Goal: Task Accomplishment & Management: Manage account settings

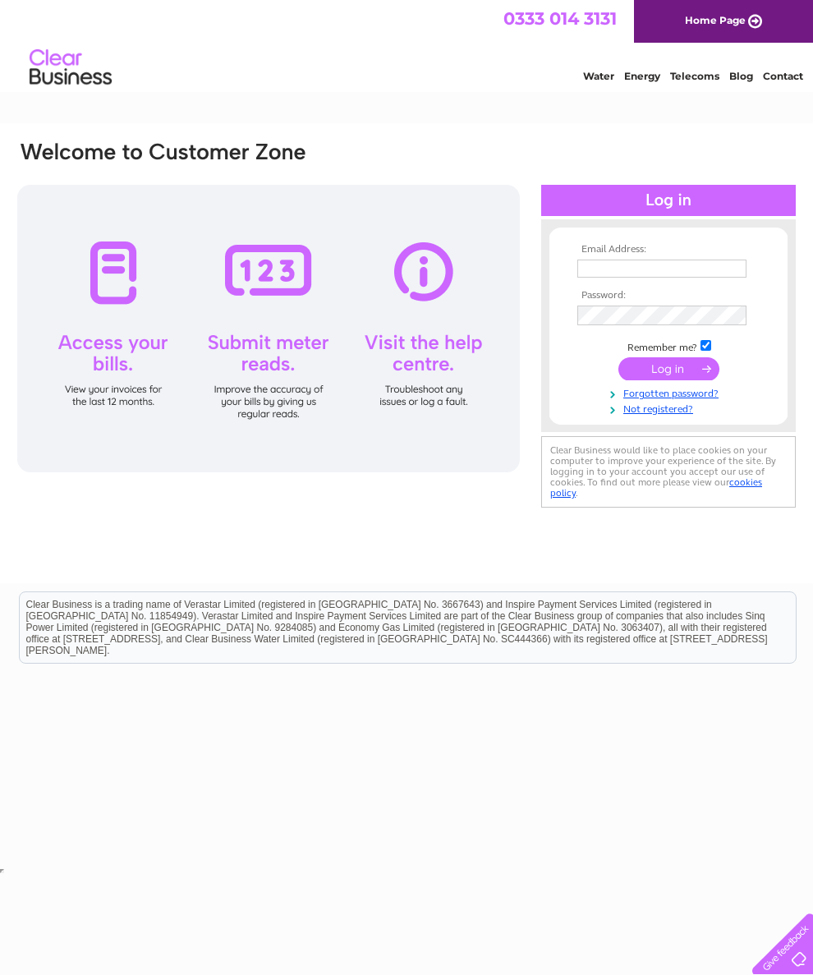
click at [659, 268] on input "text" at bounding box center [661, 269] width 169 height 18
type input "[EMAIL_ADDRESS][DOMAIN_NAME]"
click at [678, 380] on input "submit" at bounding box center [668, 368] width 101 height 23
click at [673, 380] on input "submit" at bounding box center [668, 368] width 101 height 23
click at [662, 380] on input "submit" at bounding box center [668, 368] width 101 height 23
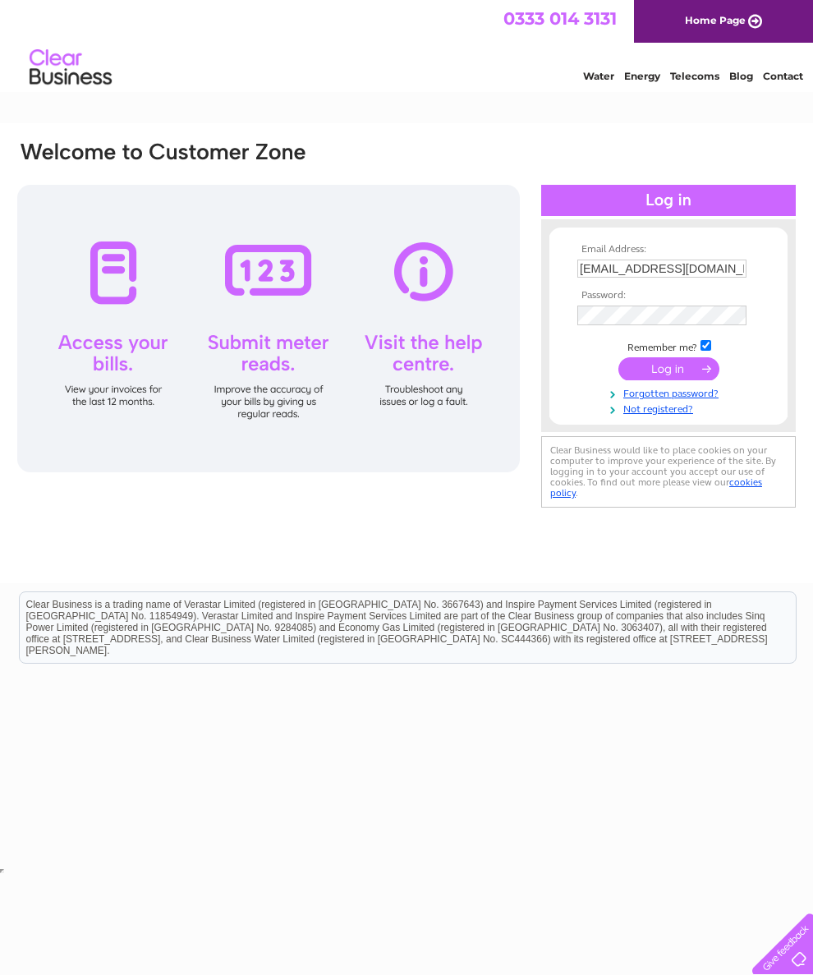
click at [665, 380] on input "submit" at bounding box center [668, 368] width 101 height 23
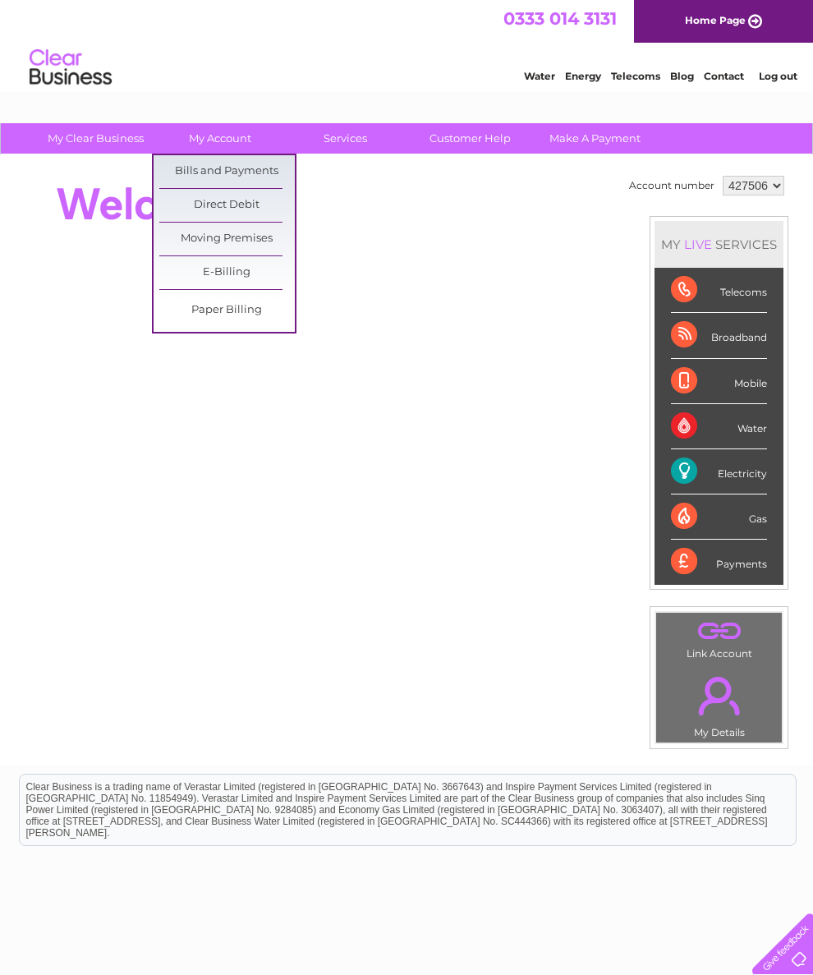
click at [247, 179] on link "Bills and Payments" at bounding box center [227, 171] width 136 height 33
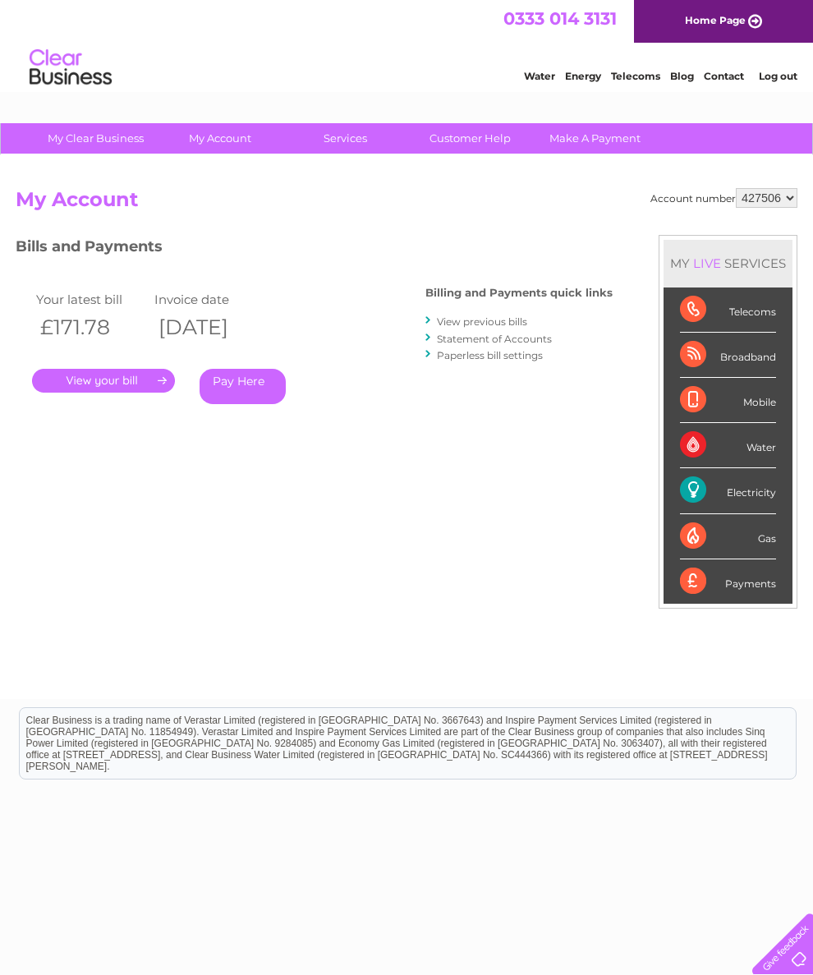
click at [131, 378] on link "." at bounding box center [103, 381] width 143 height 24
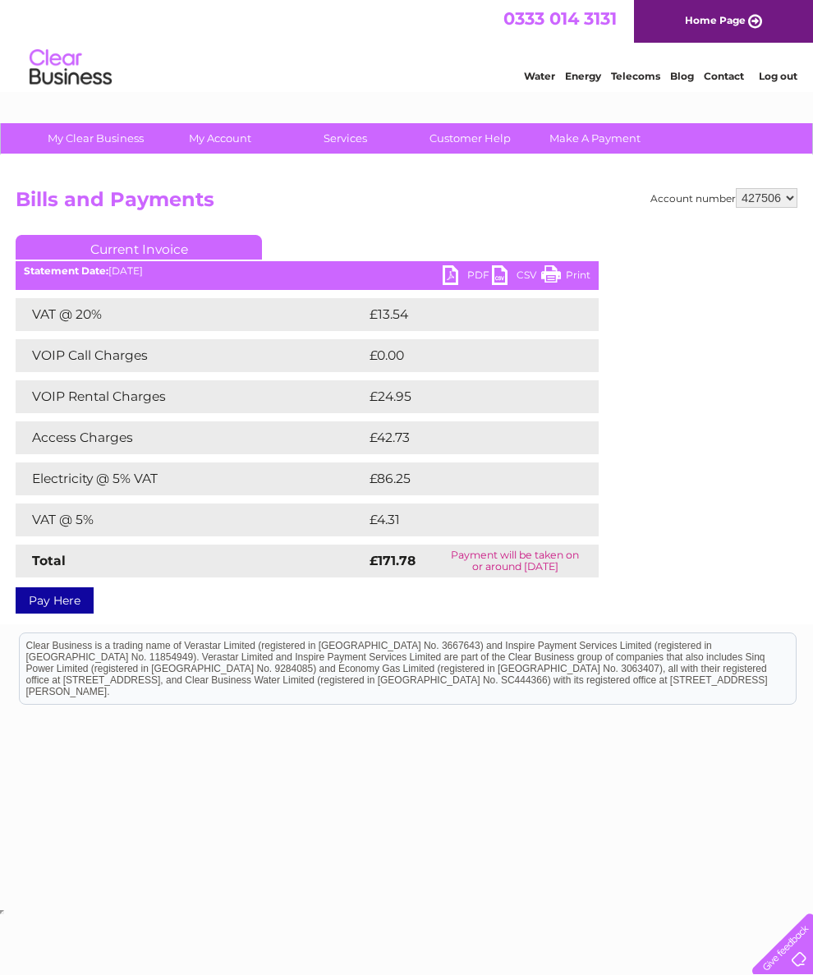
click at [442, 288] on div "PDF CSV Print Statement Date: 09/09/2025" at bounding box center [307, 277] width 583 height 25
click at [446, 319] on td "£13.54" at bounding box center [464, 314] width 199 height 33
click at [456, 285] on link "PDF" at bounding box center [467, 277] width 49 height 24
